Goal: Transaction & Acquisition: Purchase product/service

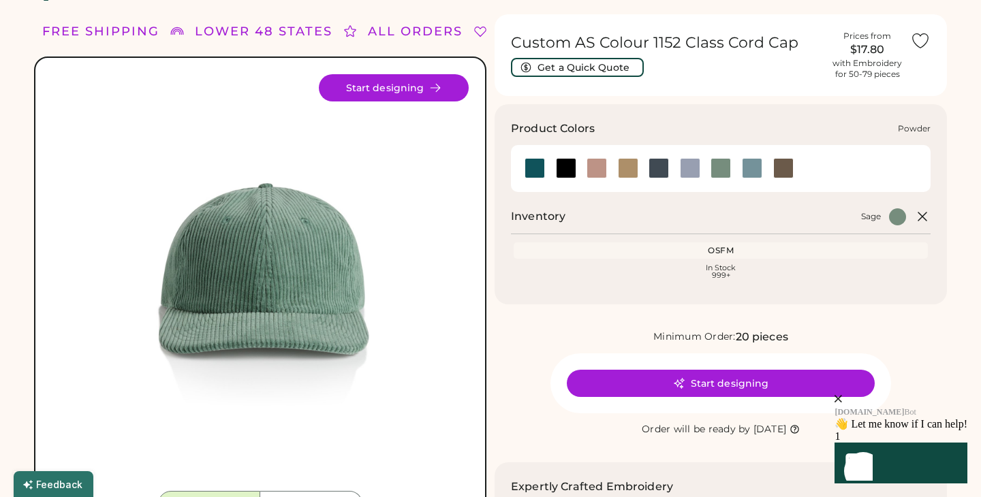
scroll to position [20, 0]
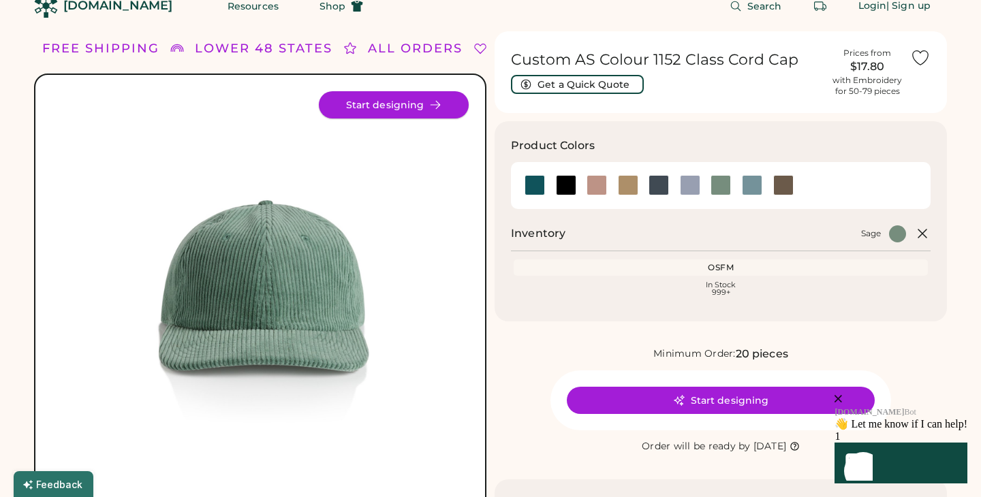
click at [438, 97] on button "Start designing" at bounding box center [394, 104] width 150 height 27
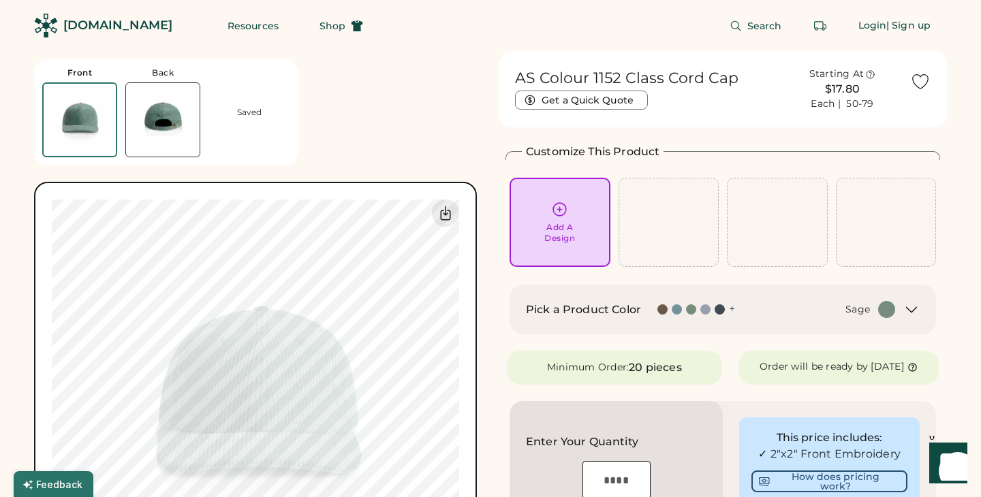
click at [223, 98] on div "Front Back Saved" at bounding box center [166, 112] width 264 height 106
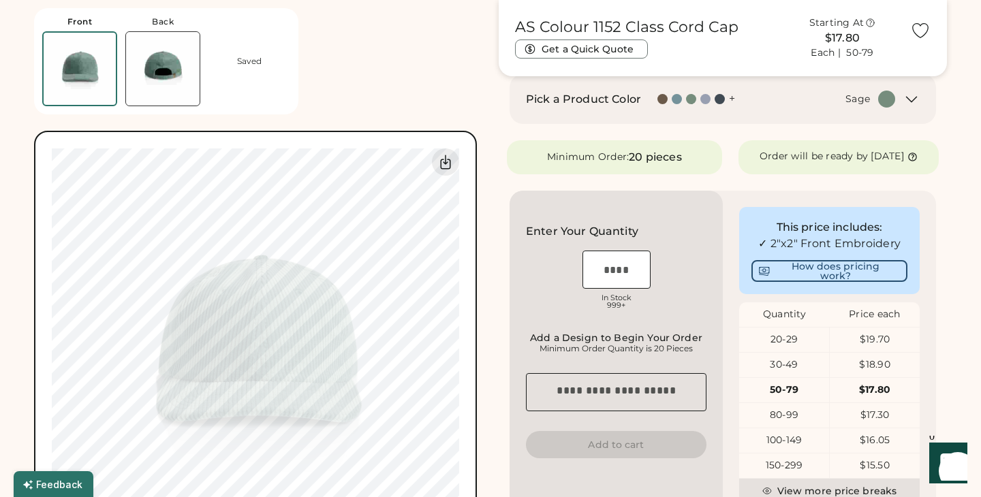
scroll to position [210, 0]
click at [241, 57] on div "Saved" at bounding box center [249, 61] width 25 height 11
click at [168, 53] on img at bounding box center [163, 69] width 74 height 74
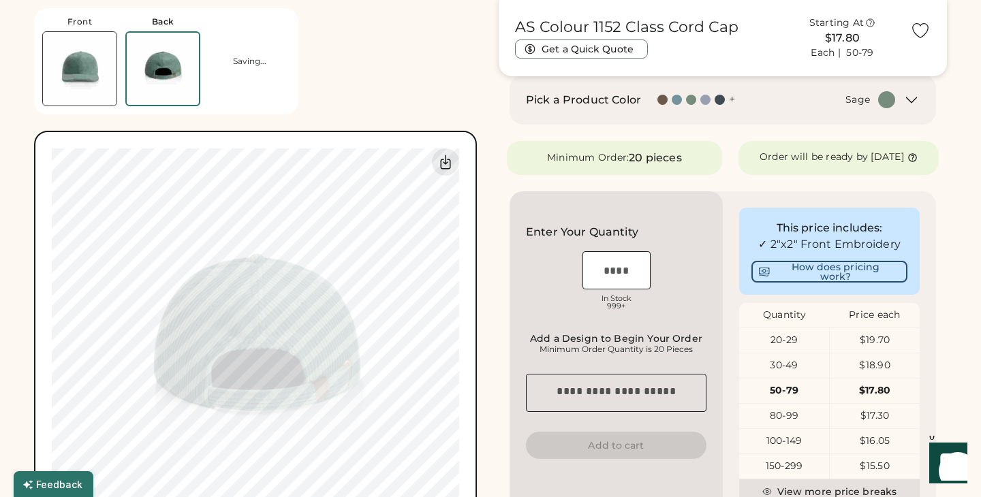
click at [95, 41] on img at bounding box center [80, 69] width 74 height 74
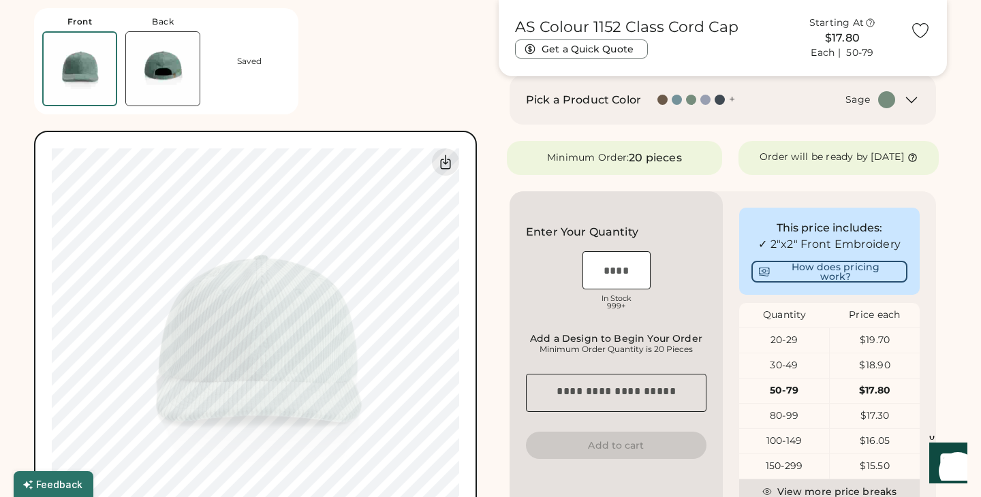
click at [162, 53] on img at bounding box center [163, 69] width 74 height 74
